Goal: Task Accomplishment & Management: Complete application form

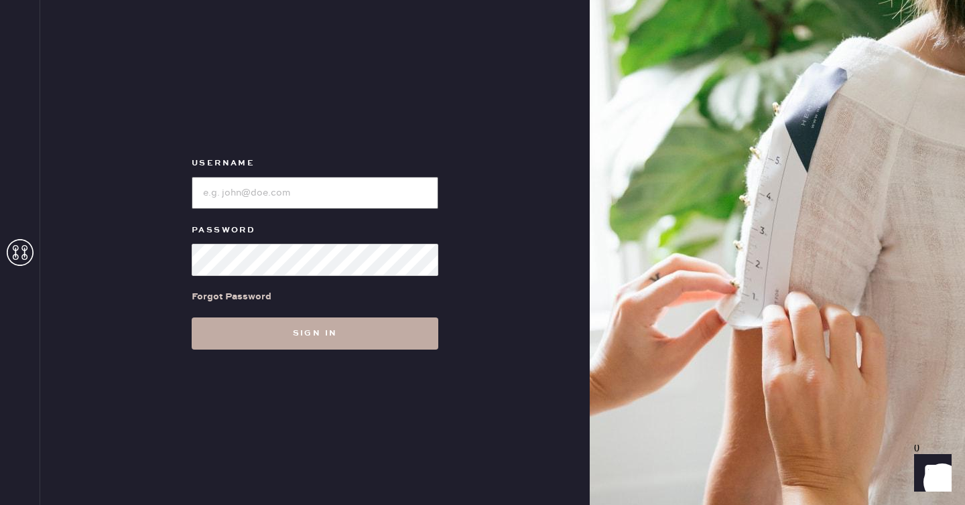
type input "reformationseattle"
click at [297, 328] on button "Sign in" at bounding box center [315, 334] width 247 height 32
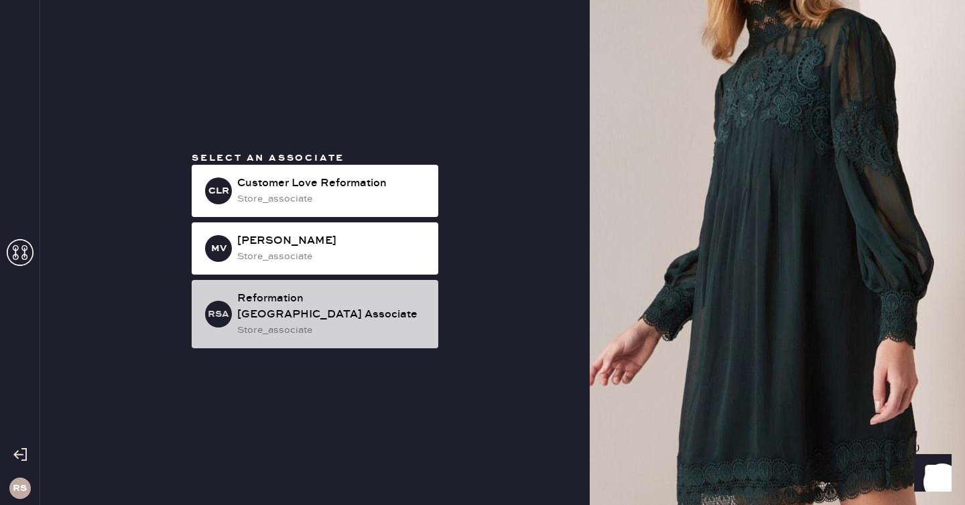
click at [330, 323] on div "store_associate" at bounding box center [332, 330] width 190 height 15
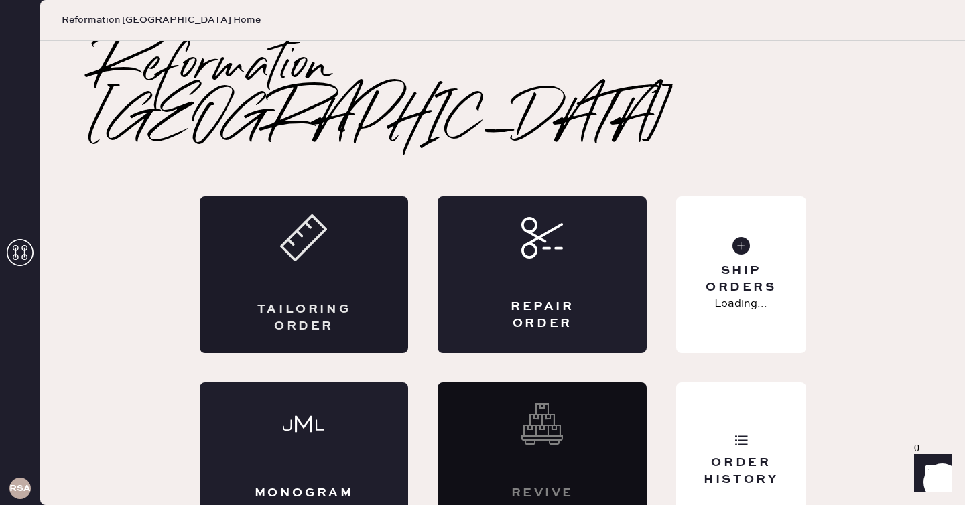
click at [326, 235] on div "Tailoring Order" at bounding box center [304, 274] width 209 height 157
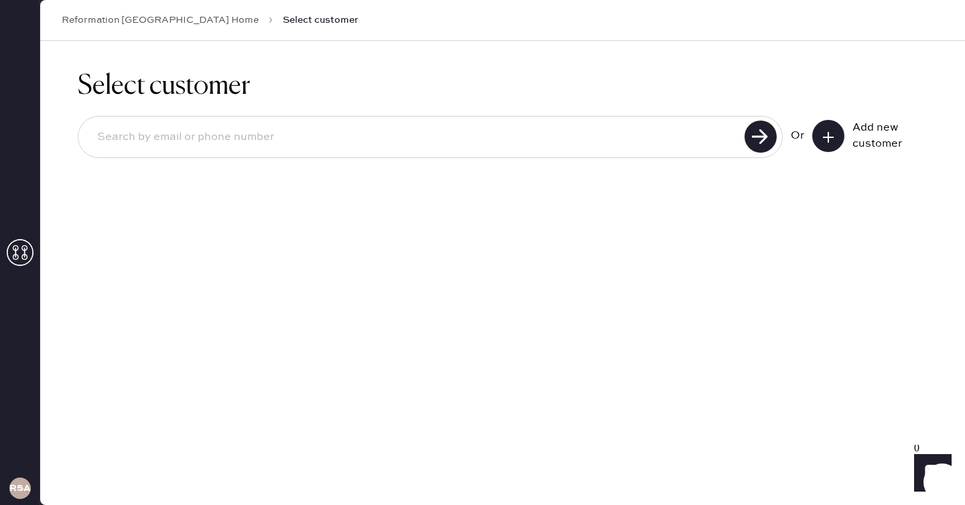
click at [824, 135] on icon at bounding box center [827, 137] width 13 height 13
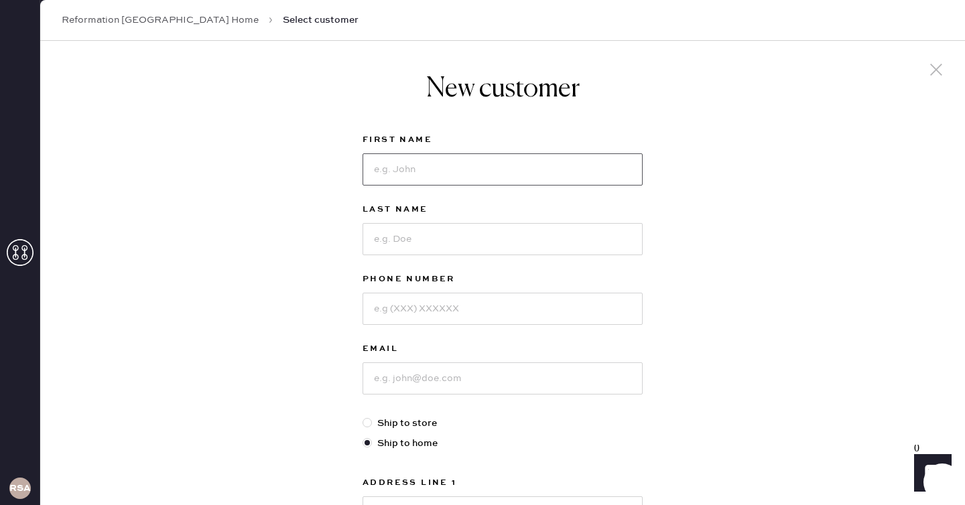
click at [500, 161] on input at bounding box center [502, 169] width 280 height 32
type input "[PERSON_NAME]"
click at [482, 242] on input at bounding box center [502, 239] width 280 height 32
type input "[PERSON_NAME]"
click at [427, 316] on input at bounding box center [502, 309] width 280 height 32
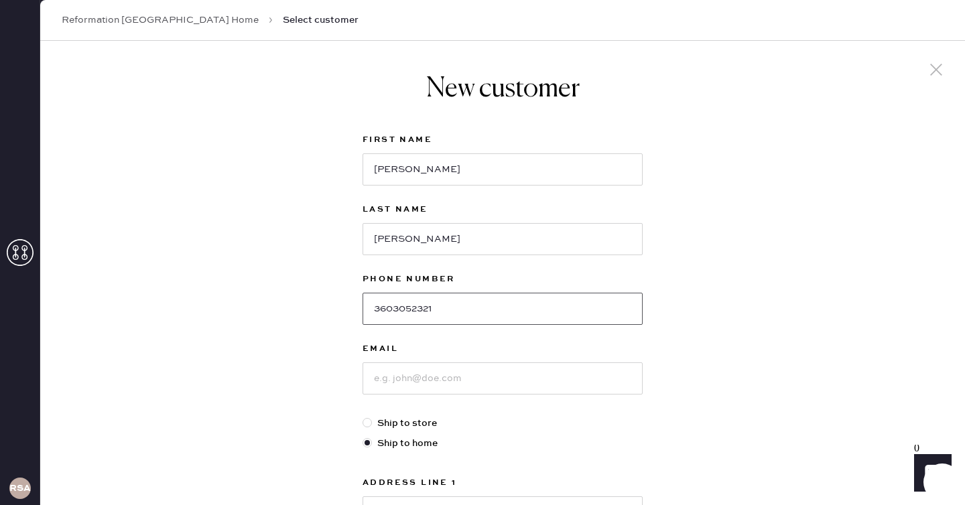
type input "3603052321"
click at [410, 373] on input at bounding box center [502, 378] width 280 height 32
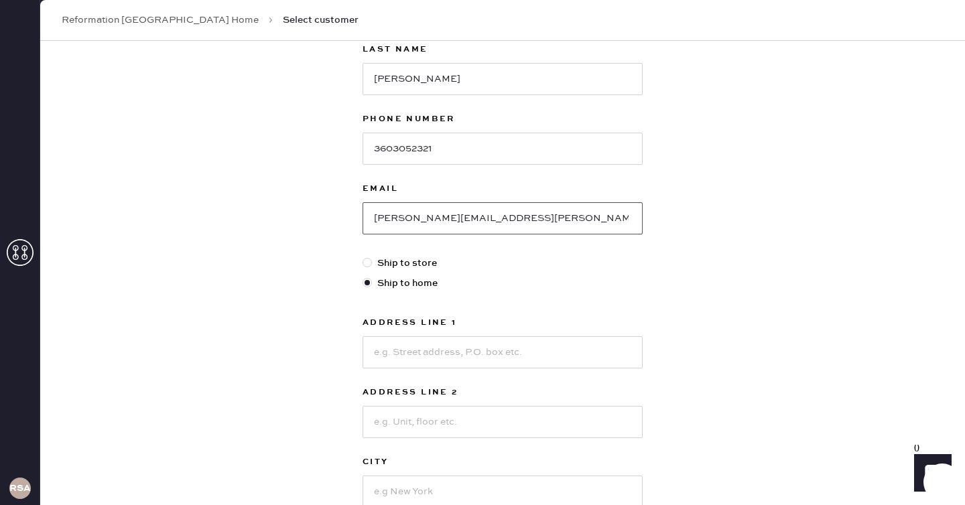
type input "[PERSON_NAME][EMAIL_ADDRESS][PERSON_NAME][DOMAIN_NAME]"
click at [462, 342] on input at bounding box center [502, 352] width 280 height 32
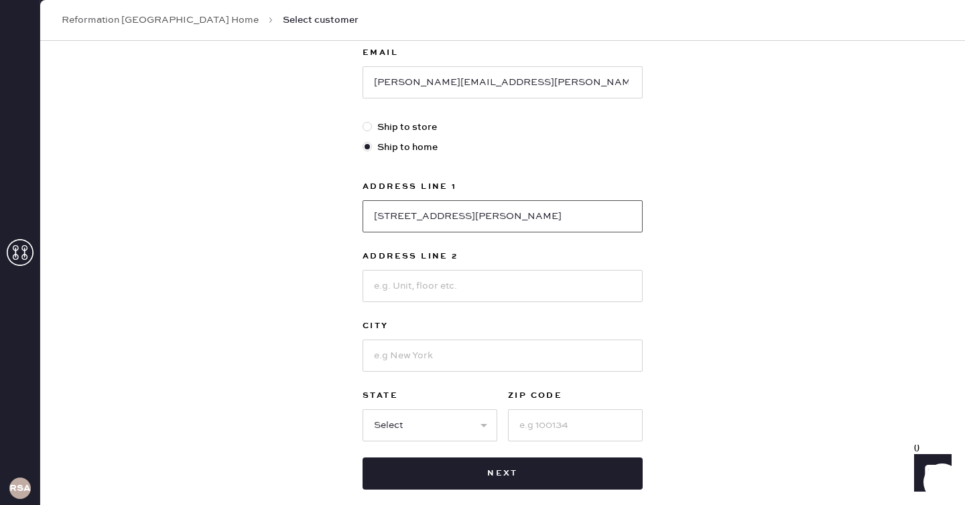
scroll to position [297, 0]
type input "[STREET_ADDRESS][PERSON_NAME]"
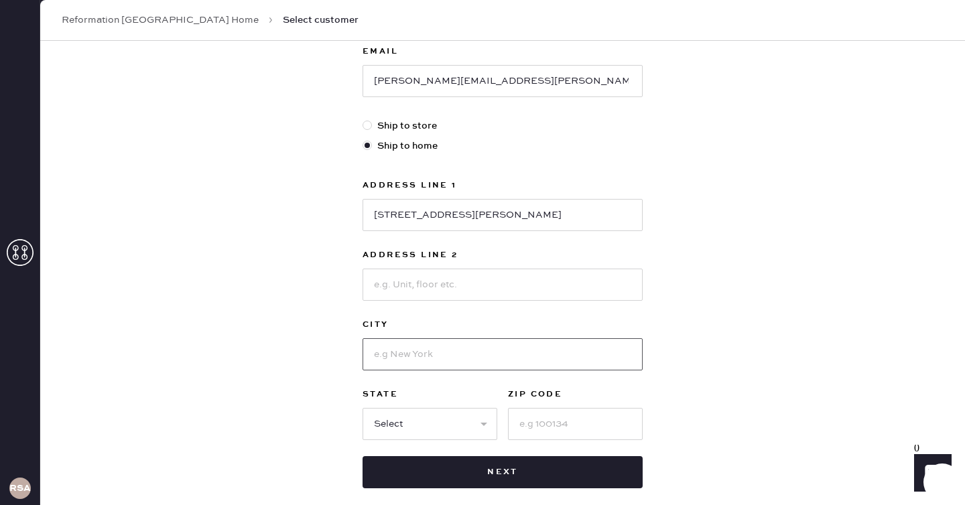
click at [419, 354] on input at bounding box center [502, 354] width 280 height 32
type input "Bellingham"
click at [417, 415] on select "Select AK AL AR AZ CA CO CT [GEOGRAPHIC_DATA] DE FL [GEOGRAPHIC_DATA] HI [GEOGR…" at bounding box center [429, 424] width 135 height 32
select select "WA"
click at [362, 408] on select "Select AK AL AR AZ CA CO CT [GEOGRAPHIC_DATA] DE FL [GEOGRAPHIC_DATA] HI [GEOGR…" at bounding box center [429, 424] width 135 height 32
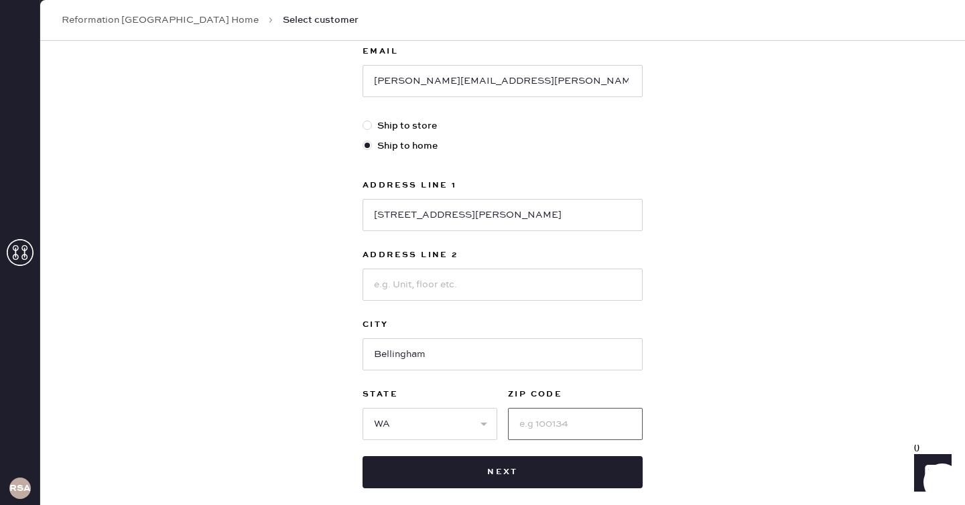
click at [531, 424] on input at bounding box center [575, 424] width 135 height 32
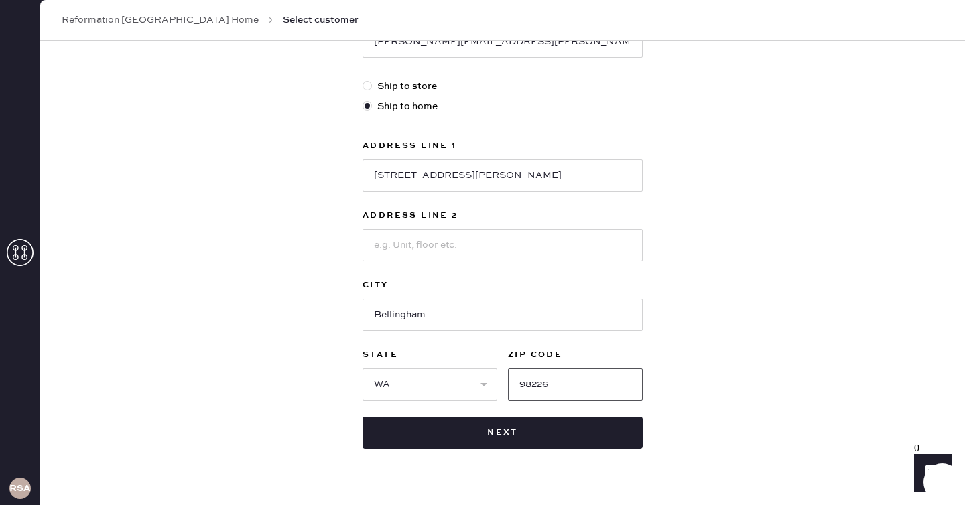
scroll to position [367, 0]
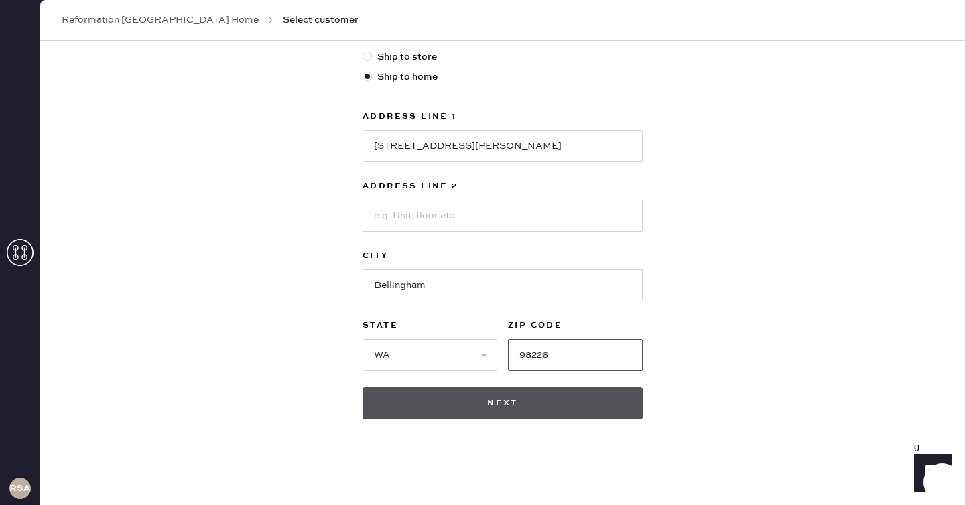
type input "98226"
click at [521, 400] on button "Next" at bounding box center [502, 403] width 280 height 32
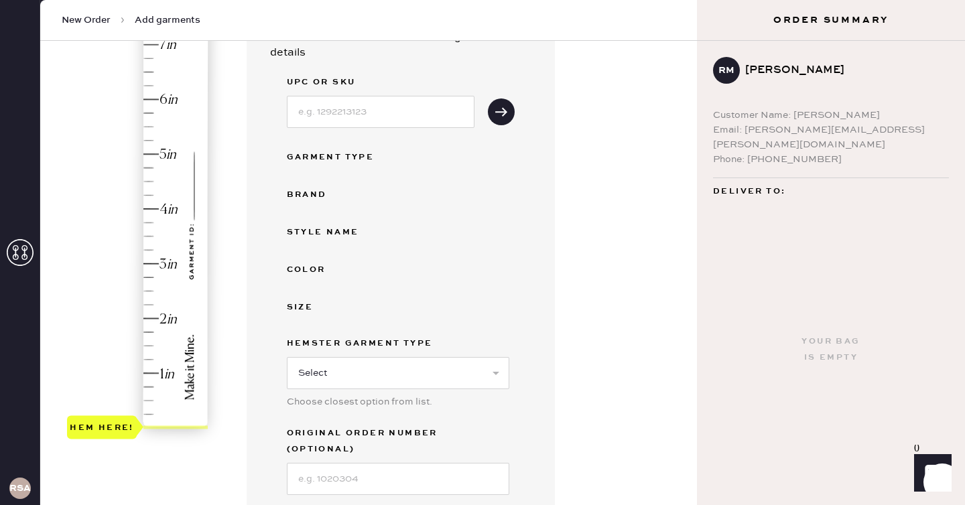
scroll to position [214, 0]
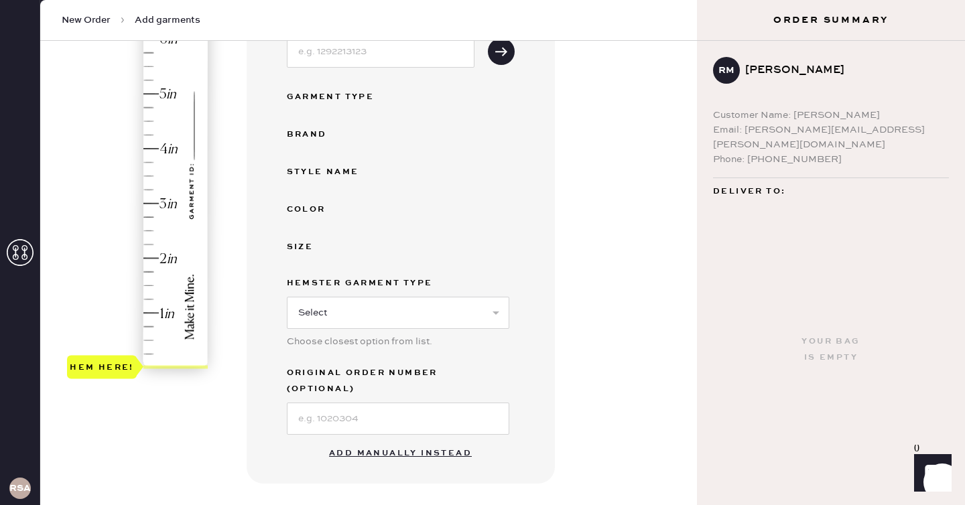
click at [397, 441] on button "Add manually instead" at bounding box center [400, 453] width 159 height 27
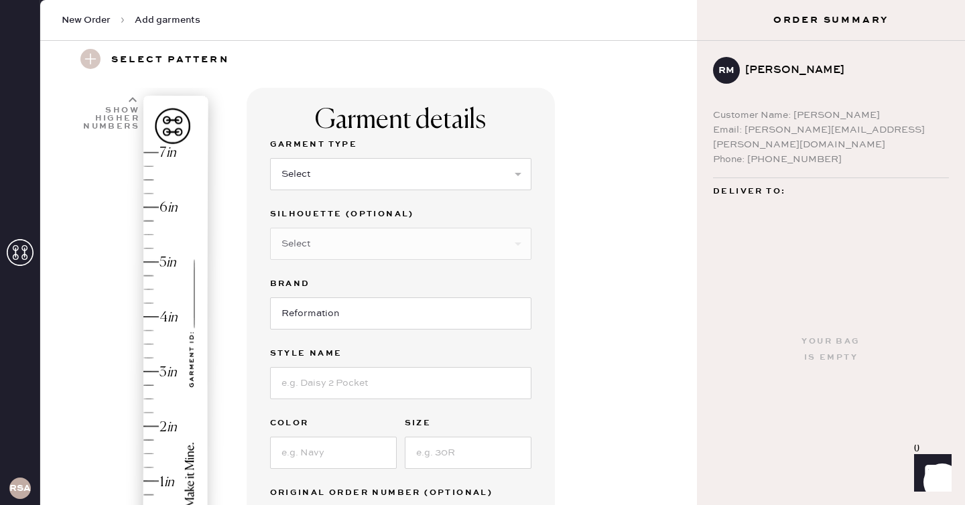
scroll to position [5, 0]
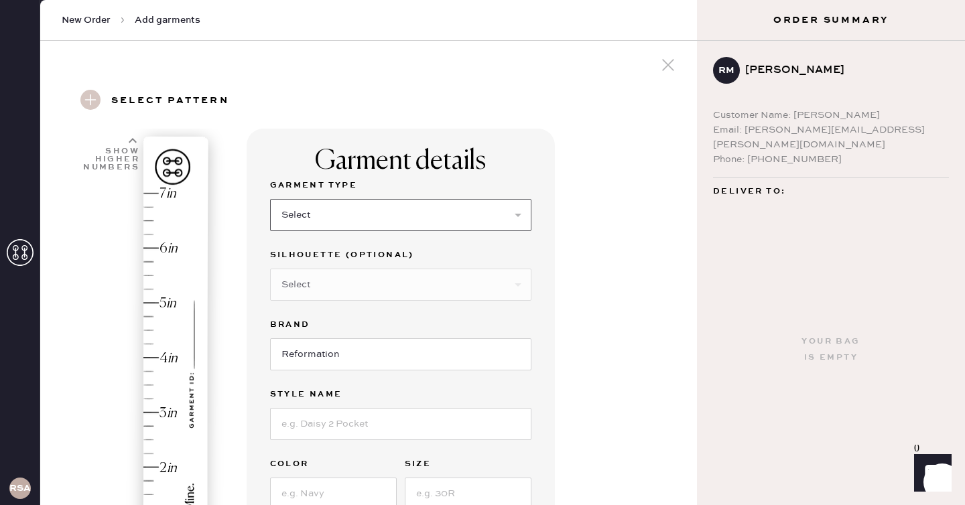
click at [417, 210] on select "Select Basic Skirt Jeans Leggings Pants Shorts Basic Sleeved Dress Basic Sleeve…" at bounding box center [400, 215] width 261 height 32
click at [270, 199] on select "Select Basic Skirt Jeans Leggings Pants Shorts Basic Sleeved Dress Basic Sleeve…" at bounding box center [400, 215] width 261 height 32
click at [401, 218] on select "Select Basic Skirt Jeans Leggings Pants Shorts Basic Sleeved Dress Basic Sleeve…" at bounding box center [400, 215] width 261 height 32
select select "2"
click at [270, 199] on select "Select Basic Skirt Jeans Leggings Pants Shorts Basic Sleeved Dress Basic Sleeve…" at bounding box center [400, 215] width 261 height 32
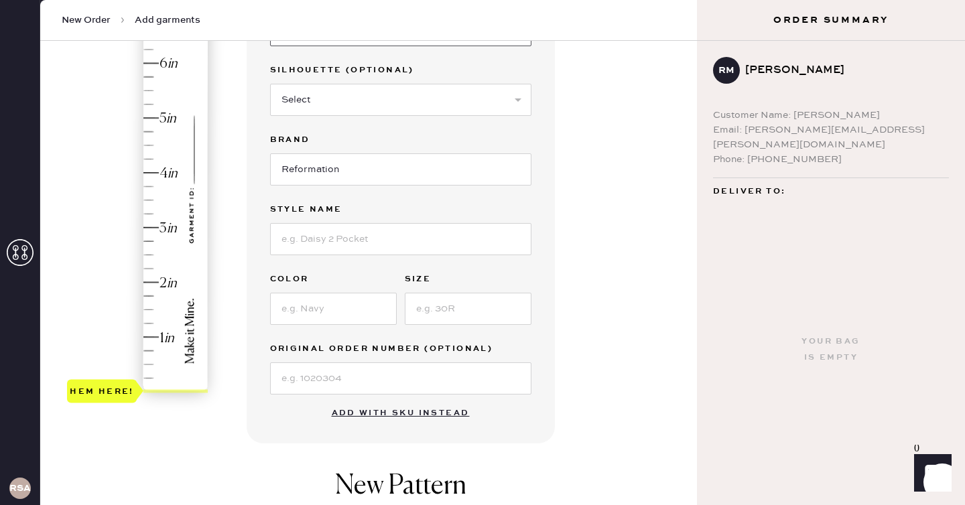
scroll to position [203, 0]
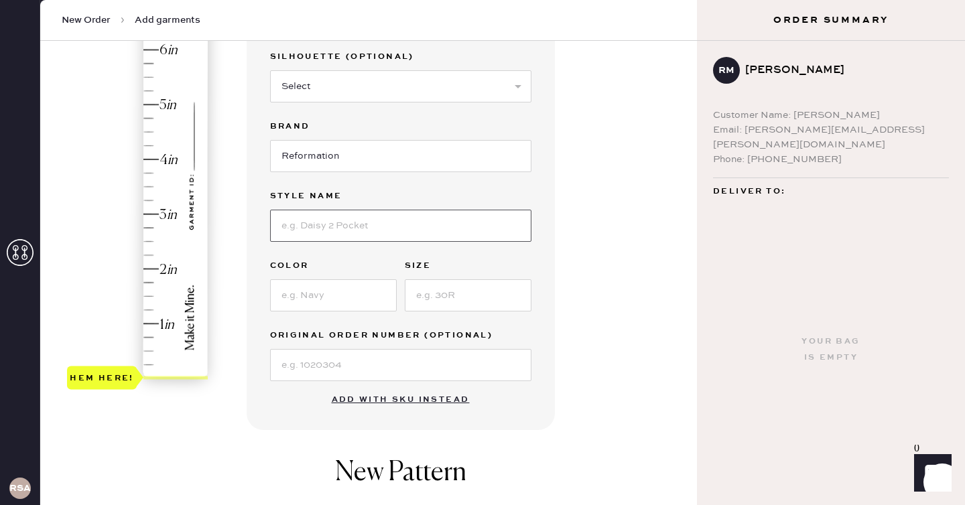
click at [363, 230] on input at bounding box center [400, 226] width 261 height 32
type input "[PERSON_NAME] High Rise Slouchy Wide Leg Jeans"
click at [346, 296] on input at bounding box center [333, 295] width 127 height 32
type input "[US_STATE]"
click at [428, 288] on input at bounding box center [468, 295] width 127 height 32
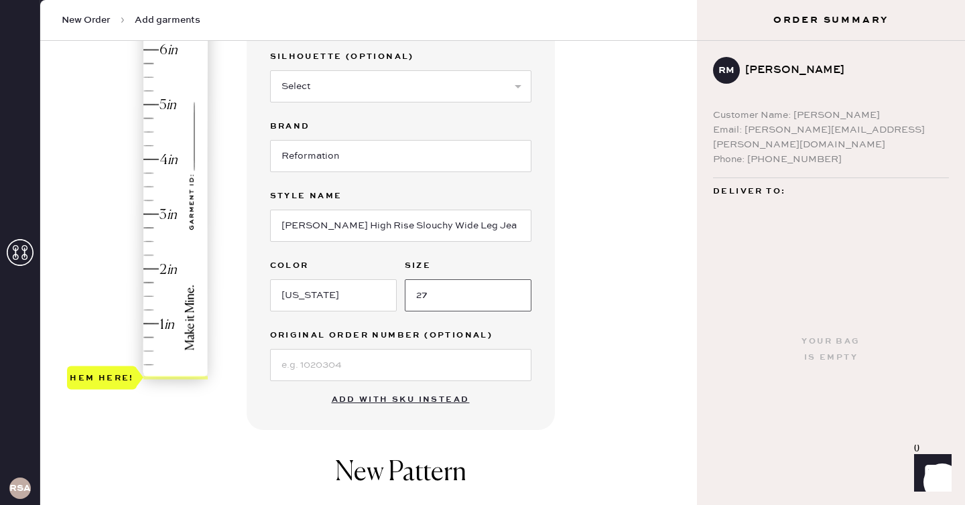
type input "27"
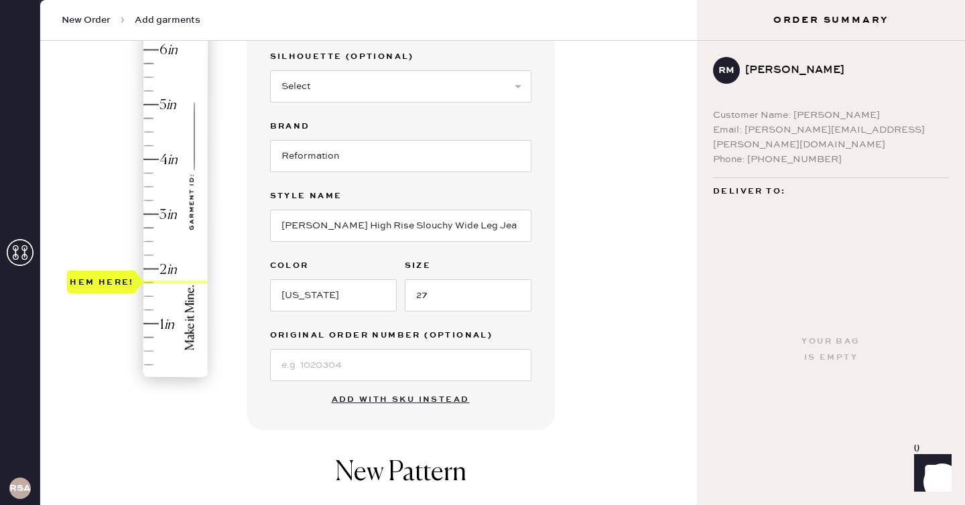
type input "2.25"
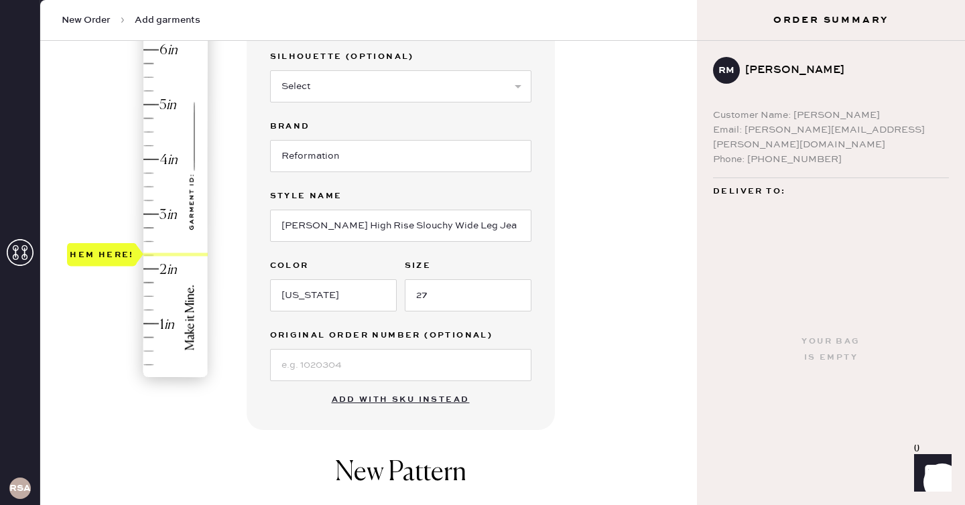
drag, startPoint x: 122, startPoint y: 371, endPoint x: 141, endPoint y: 253, distance: 118.9
click at [137, 253] on div "Hem here!" at bounding box center [102, 254] width 70 height 23
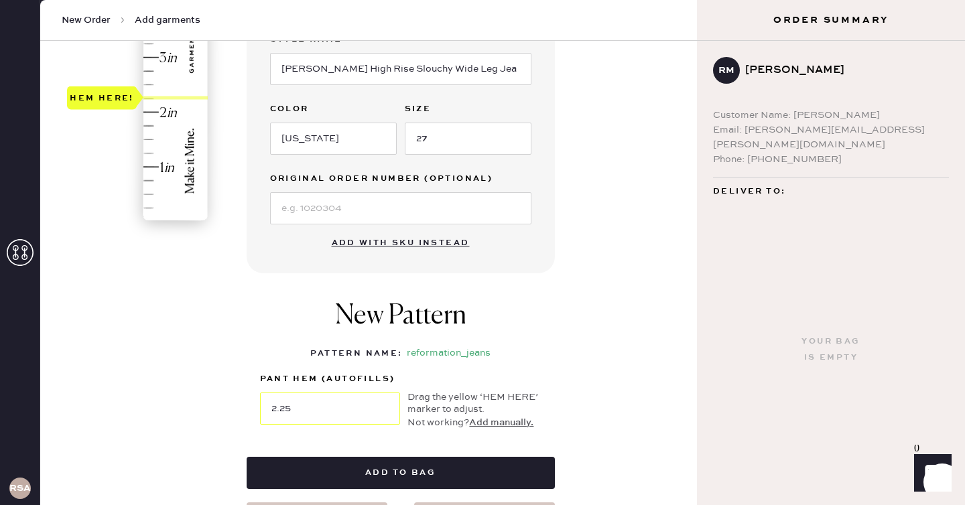
scroll to position [362, 0]
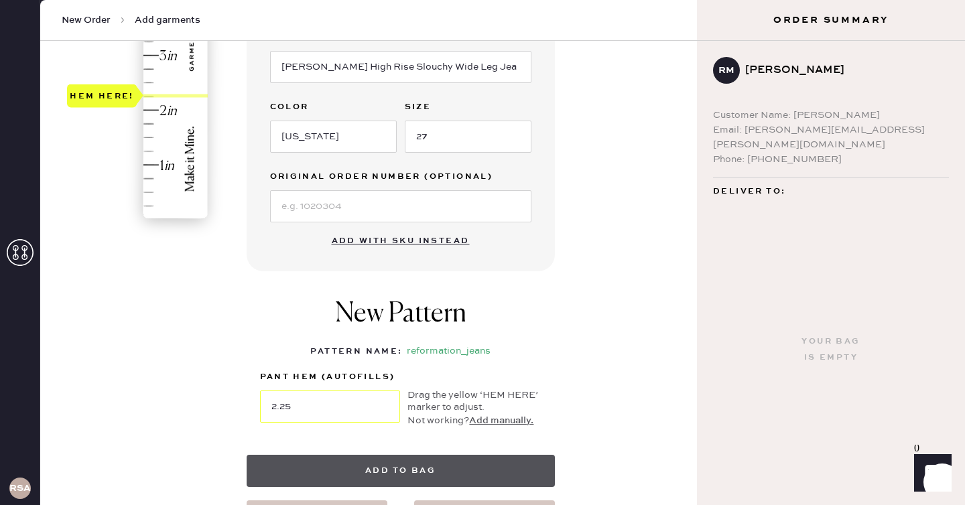
click at [390, 475] on button "Add to bag" at bounding box center [401, 471] width 308 height 32
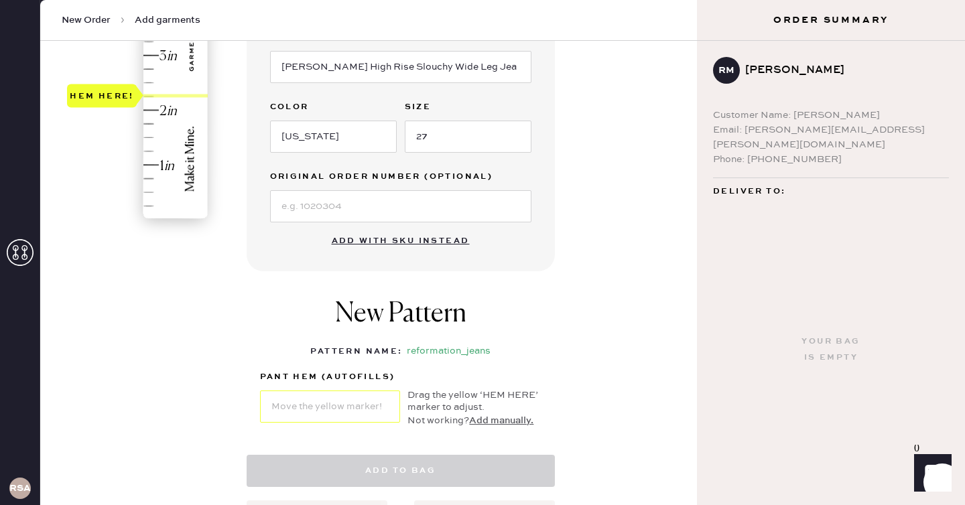
select select "2"
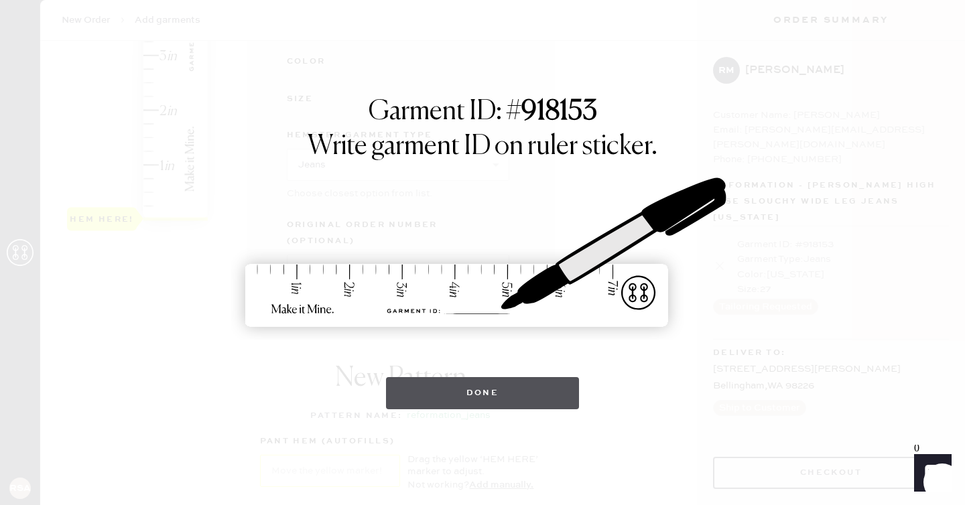
click at [502, 394] on button "Done" at bounding box center [483, 393] width 194 height 32
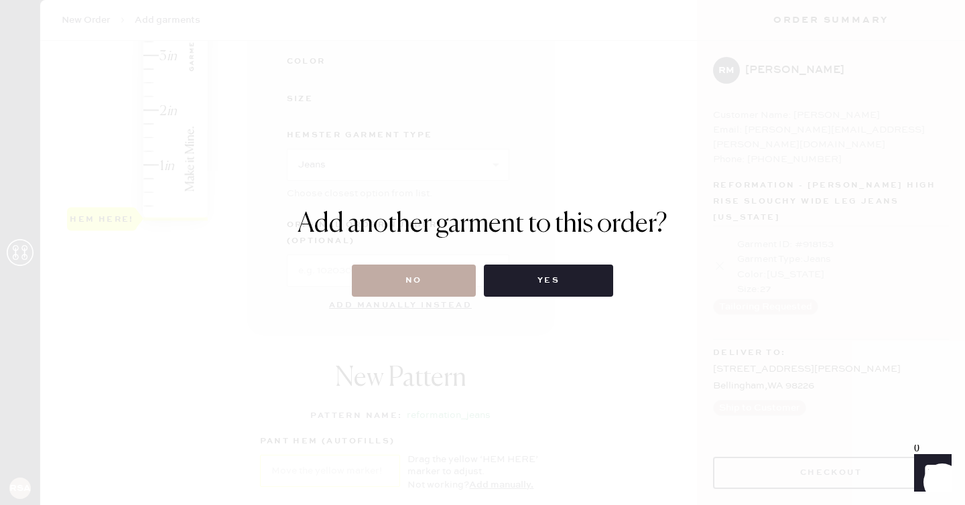
click at [409, 289] on button "No" at bounding box center [414, 281] width 124 height 32
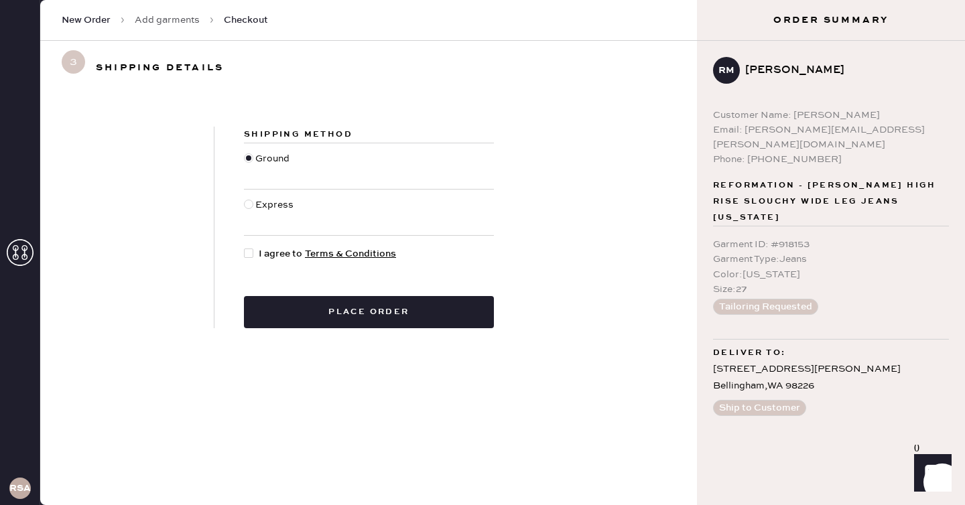
click at [284, 251] on span "I agree to Terms & Conditions" at bounding box center [327, 254] width 137 height 15
click at [245, 247] on input "I agree to Terms & Conditions" at bounding box center [244, 247] width 1 height 1
checkbox input "true"
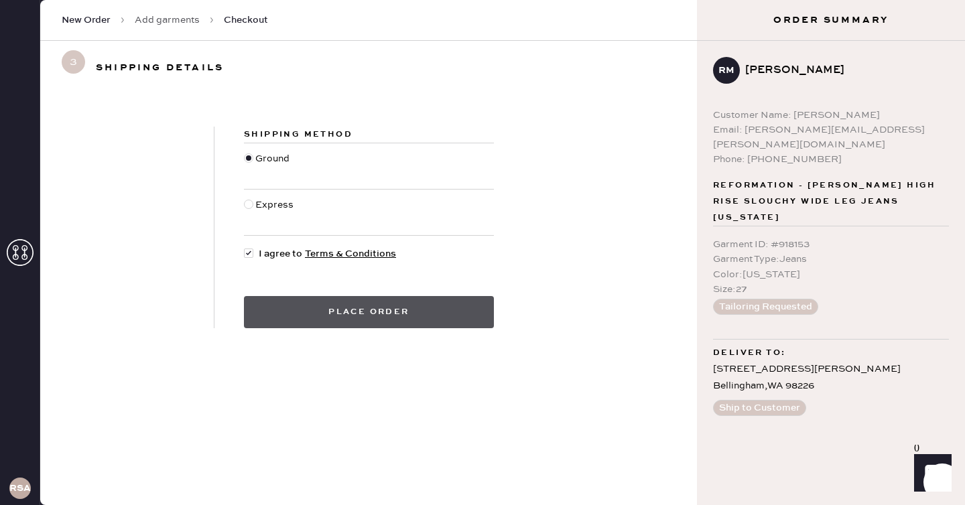
click at [352, 313] on button "Place order" at bounding box center [369, 312] width 250 height 32
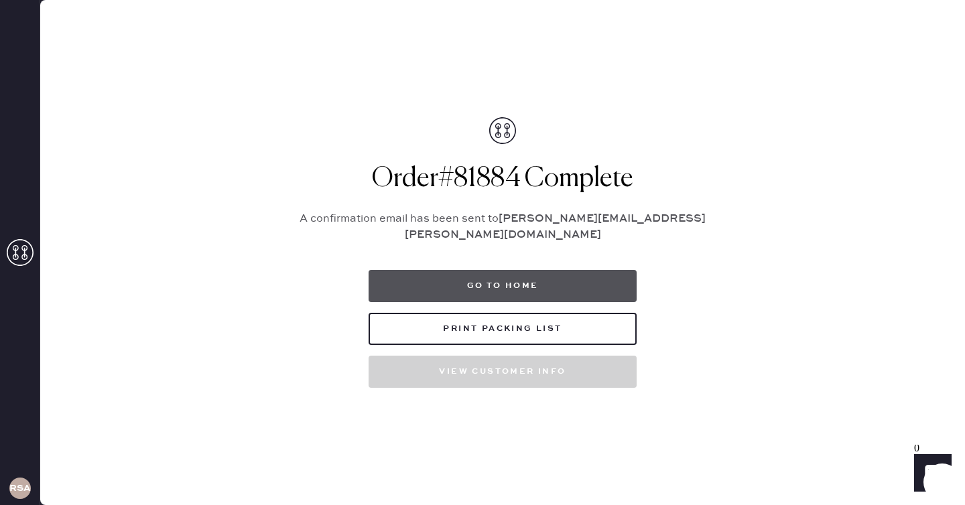
click at [432, 277] on button "Go to home" at bounding box center [503, 286] width 268 height 32
